Goal: Transaction & Acquisition: Subscribe to service/newsletter

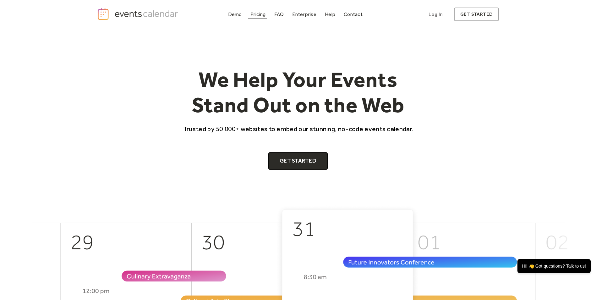
click at [261, 13] on div "Pricing" at bounding box center [257, 14] width 15 height 3
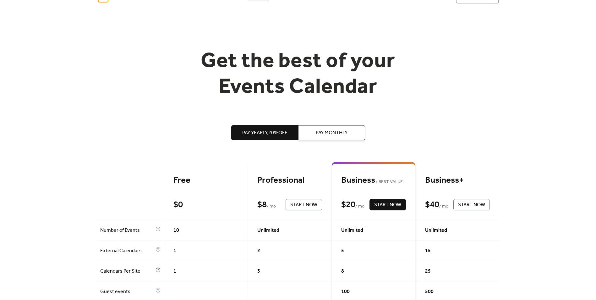
scroll to position [14, 0]
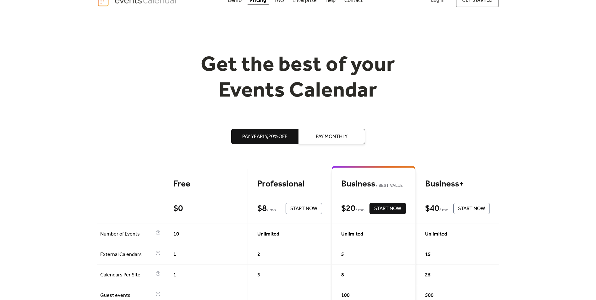
click at [344, 133] on span "Pay Monthly" at bounding box center [332, 137] width 32 height 8
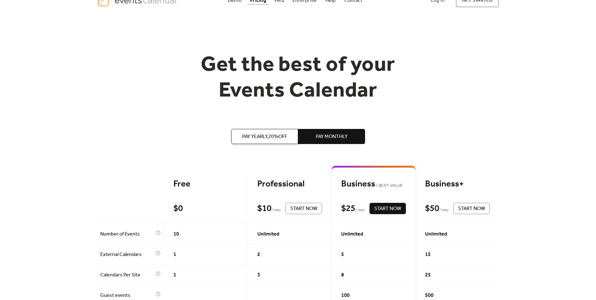
click at [262, 133] on span "Pay Yearly, 20% off" at bounding box center [264, 137] width 45 height 8
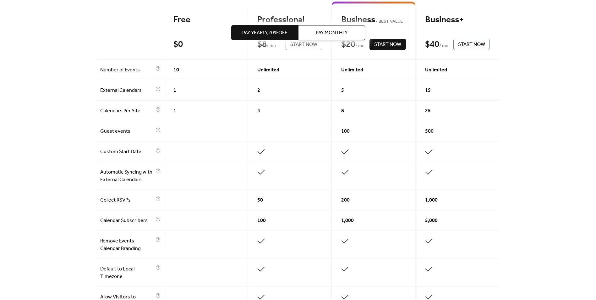
scroll to position [126, 0]
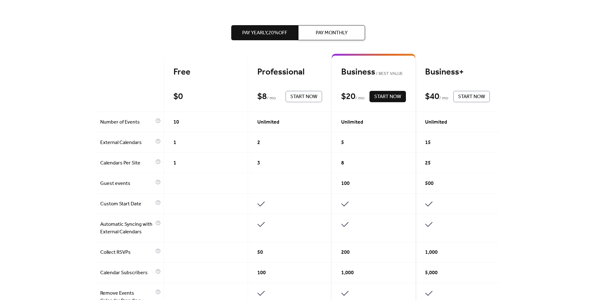
click at [315, 34] on button "Pay Monthly" at bounding box center [331, 32] width 67 height 15
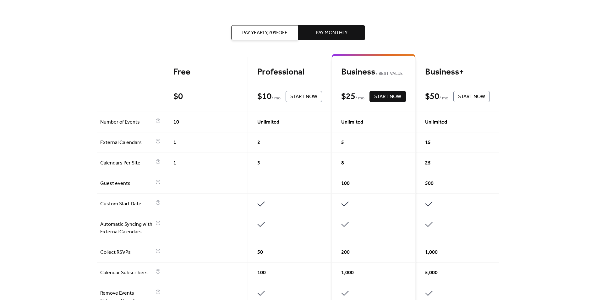
click at [199, 65] on div "Free $ 0 Start Now" at bounding box center [206, 84] width 84 height 55
